Goal: Use online tool/utility: Utilize a website feature to perform a specific function

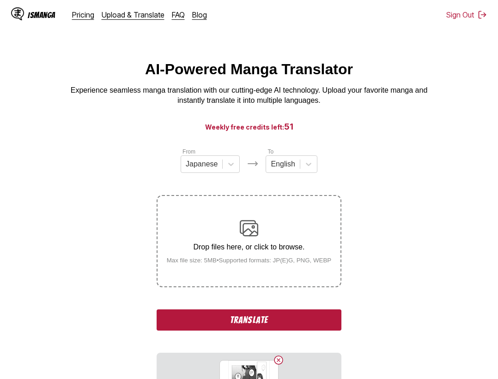
scroll to position [9, 0]
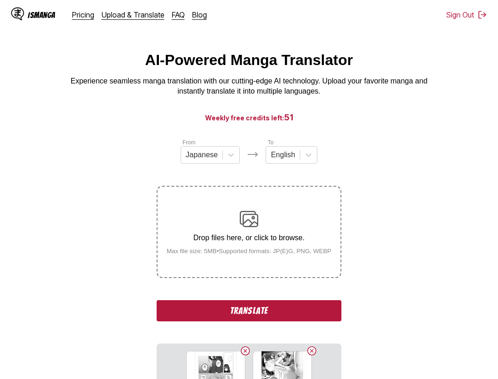
click at [298, 313] on button "Translate" at bounding box center [248, 310] width 185 height 21
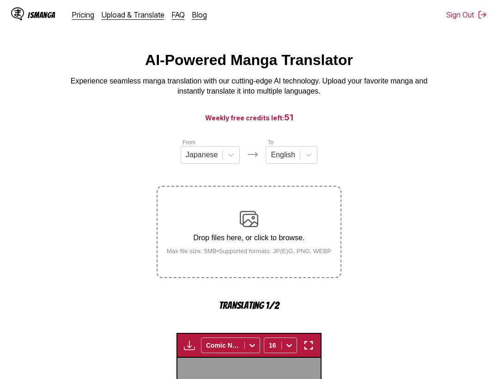
scroll to position [284, 0]
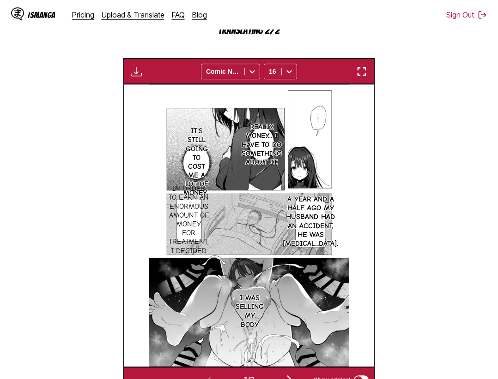
click at [359, 74] on img "button" at bounding box center [361, 71] width 11 height 11
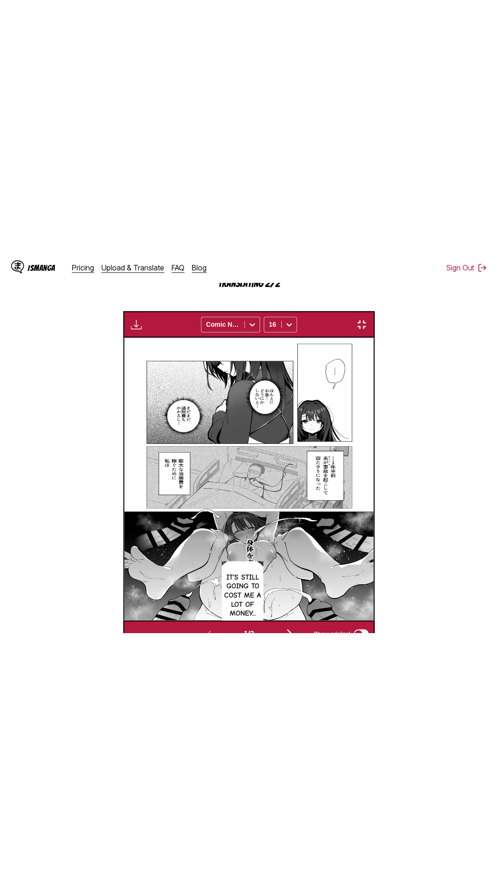
scroll to position [58, 0]
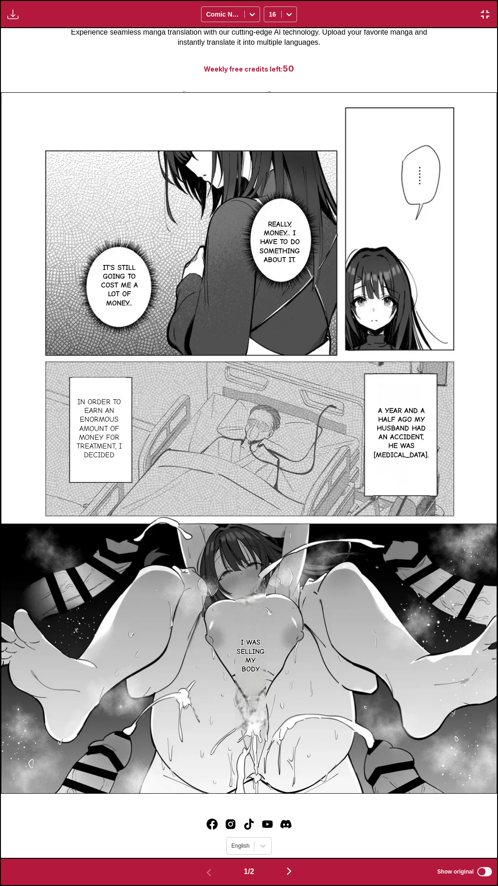
click at [491, 379] on label "Show original" at bounding box center [466, 872] width 56 height 12
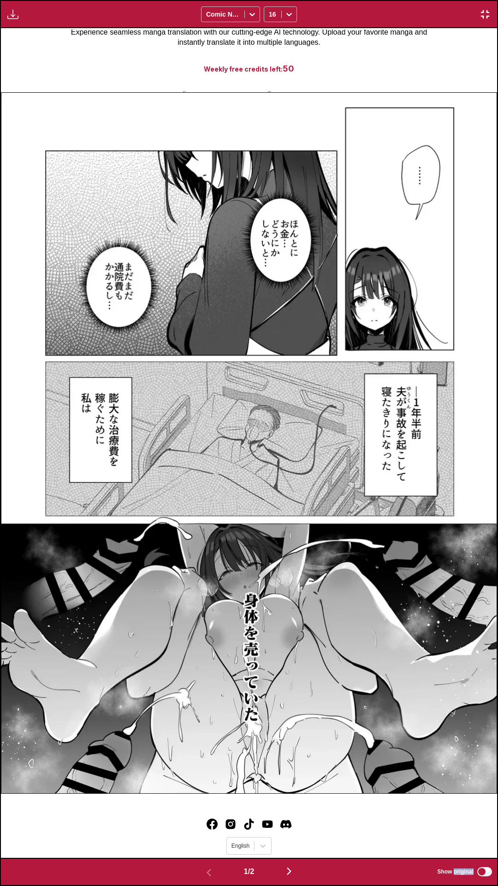
click at [491, 379] on label "Show original" at bounding box center [466, 872] width 56 height 12
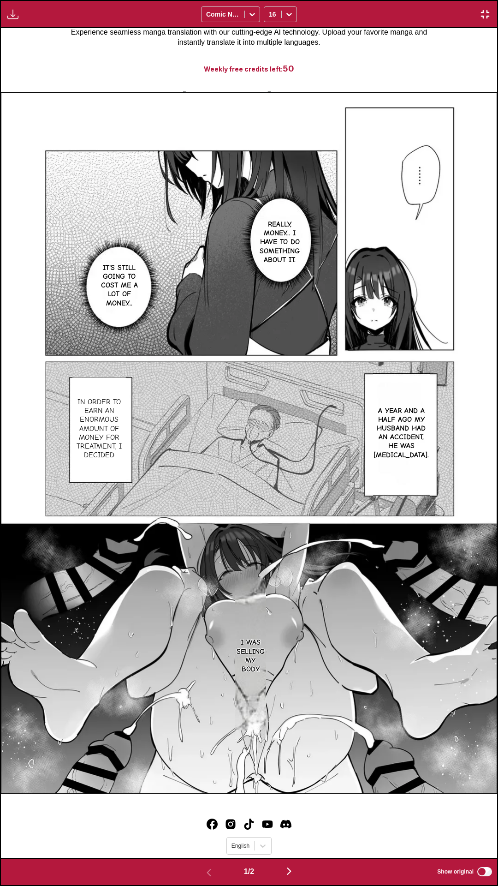
click at [408, 0] on div "Waiting for translations to be done... Comic Neue 16" at bounding box center [249, 14] width 498 height 28
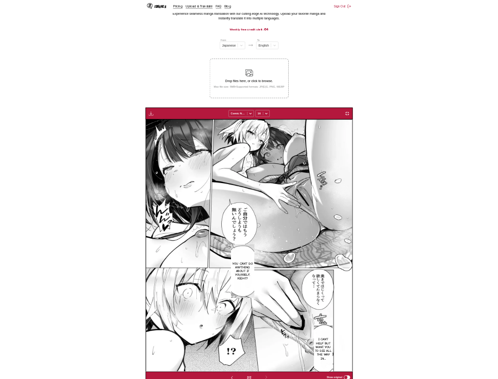
scroll to position [0, 249]
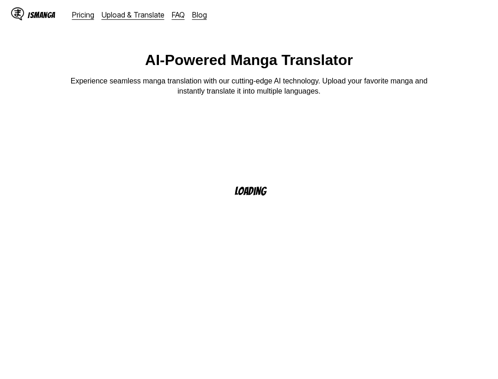
scroll to position [28, 0]
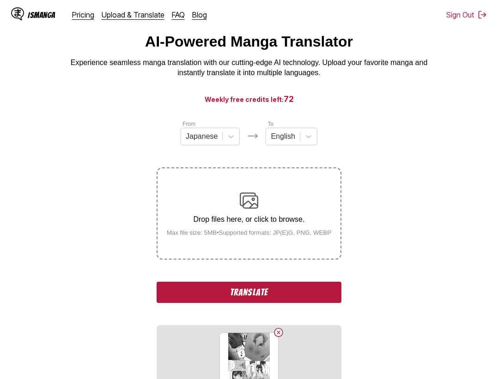
click at [282, 285] on button "Translate" at bounding box center [248, 292] width 185 height 21
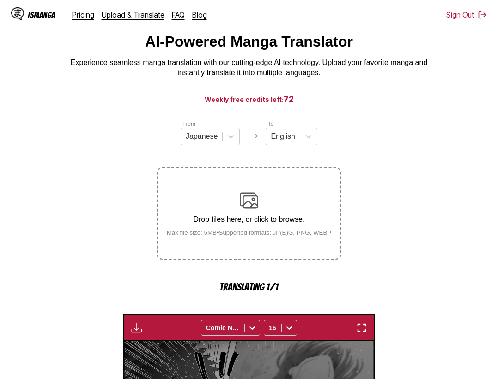
scroll to position [284, 0]
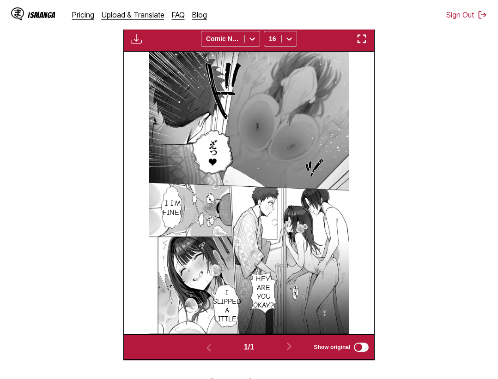
click at [363, 36] on img "button" at bounding box center [361, 38] width 11 height 11
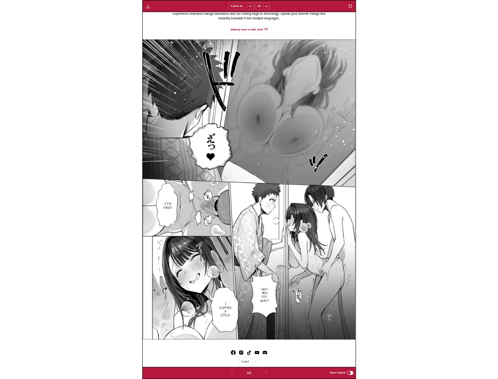
scroll to position [240, 0]
